Goal: Task Accomplishment & Management: Complete application form

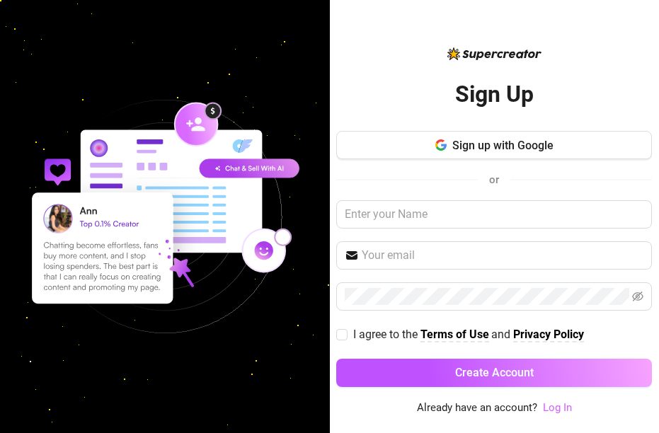
click at [566, 411] on link "Log In" at bounding box center [557, 407] width 29 height 13
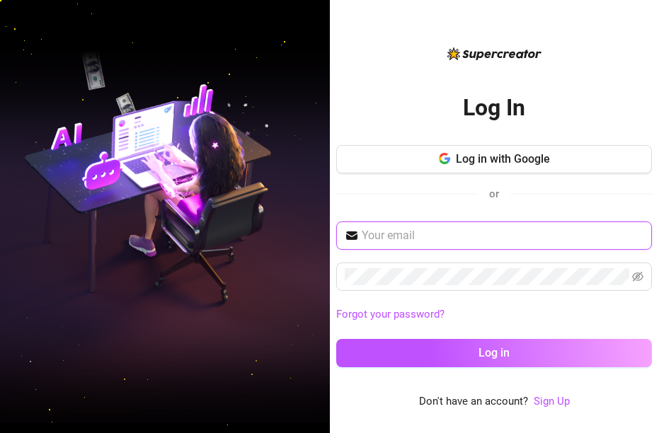
click at [427, 239] on input "text" at bounding box center [503, 235] width 282 height 17
click at [435, 237] on input "text" at bounding box center [503, 235] width 282 height 17
paste input "bryanjakesantiago043@gmail.com"
type input "bryanjakesantiago043@gmail.com"
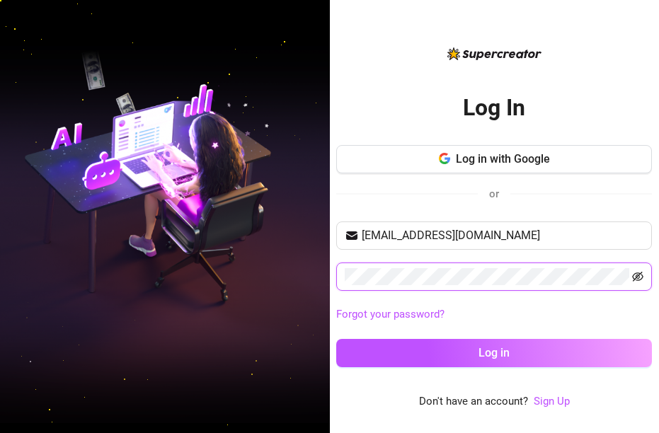
click at [641, 279] on icon "eye-invisible" at bounding box center [637, 277] width 11 height 10
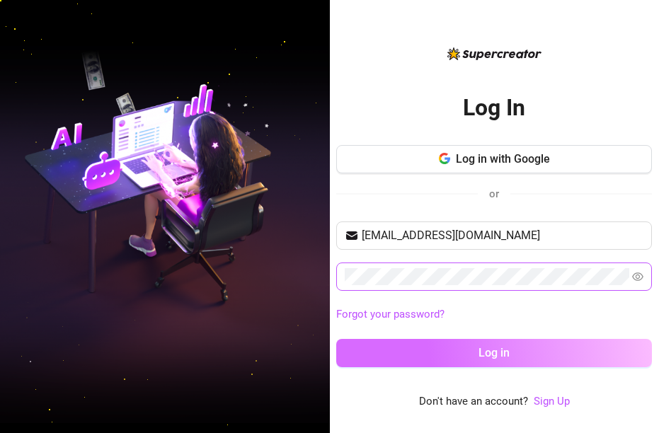
click at [474, 357] on button "Log in" at bounding box center [494, 353] width 316 height 28
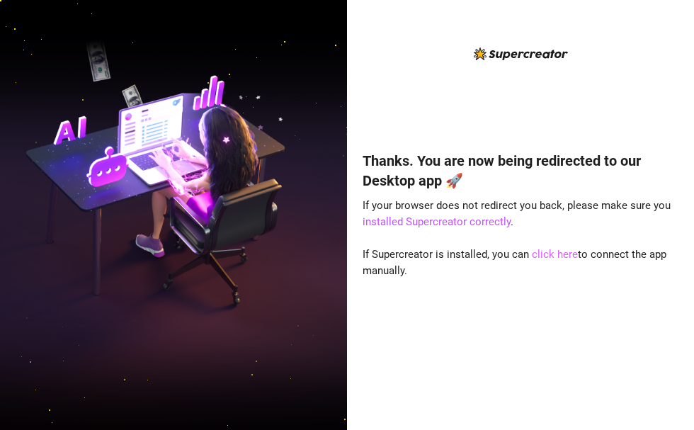
click at [550, 256] on link "click here" at bounding box center [555, 254] width 46 height 13
